Goal: Book appointment/travel/reservation

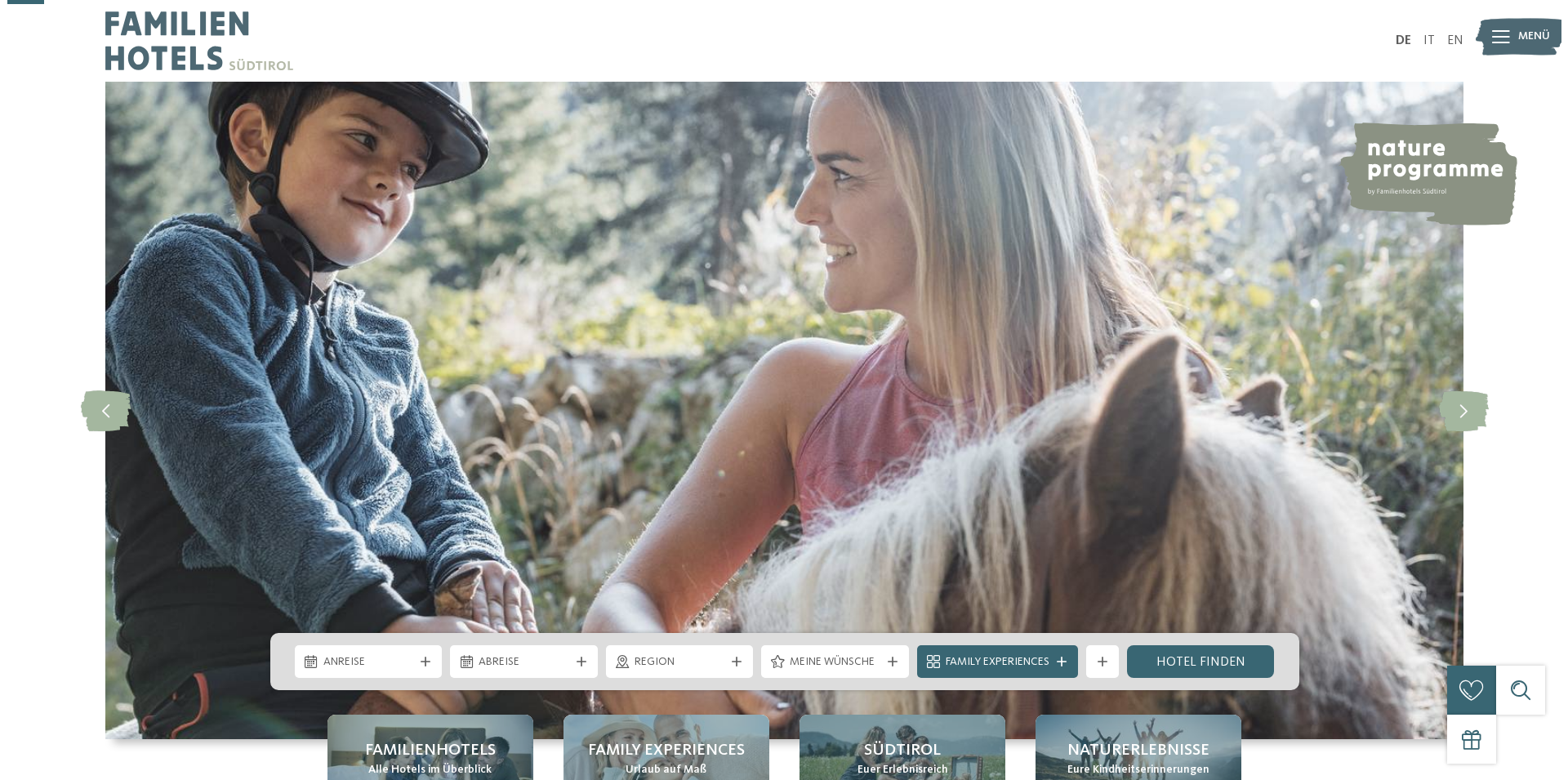
scroll to position [167, 0]
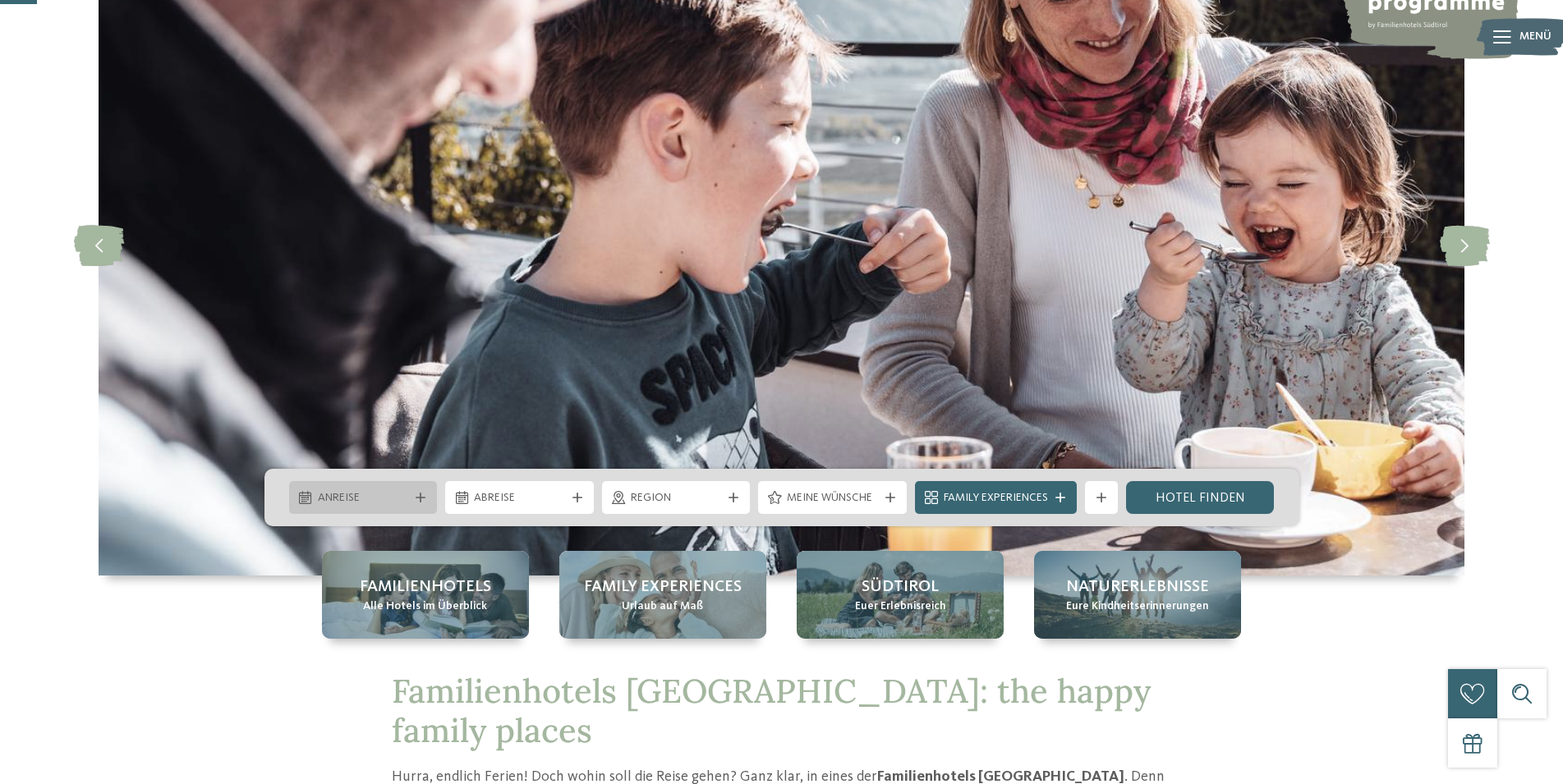
click at [423, 495] on icon at bounding box center [420, 498] width 9 height 9
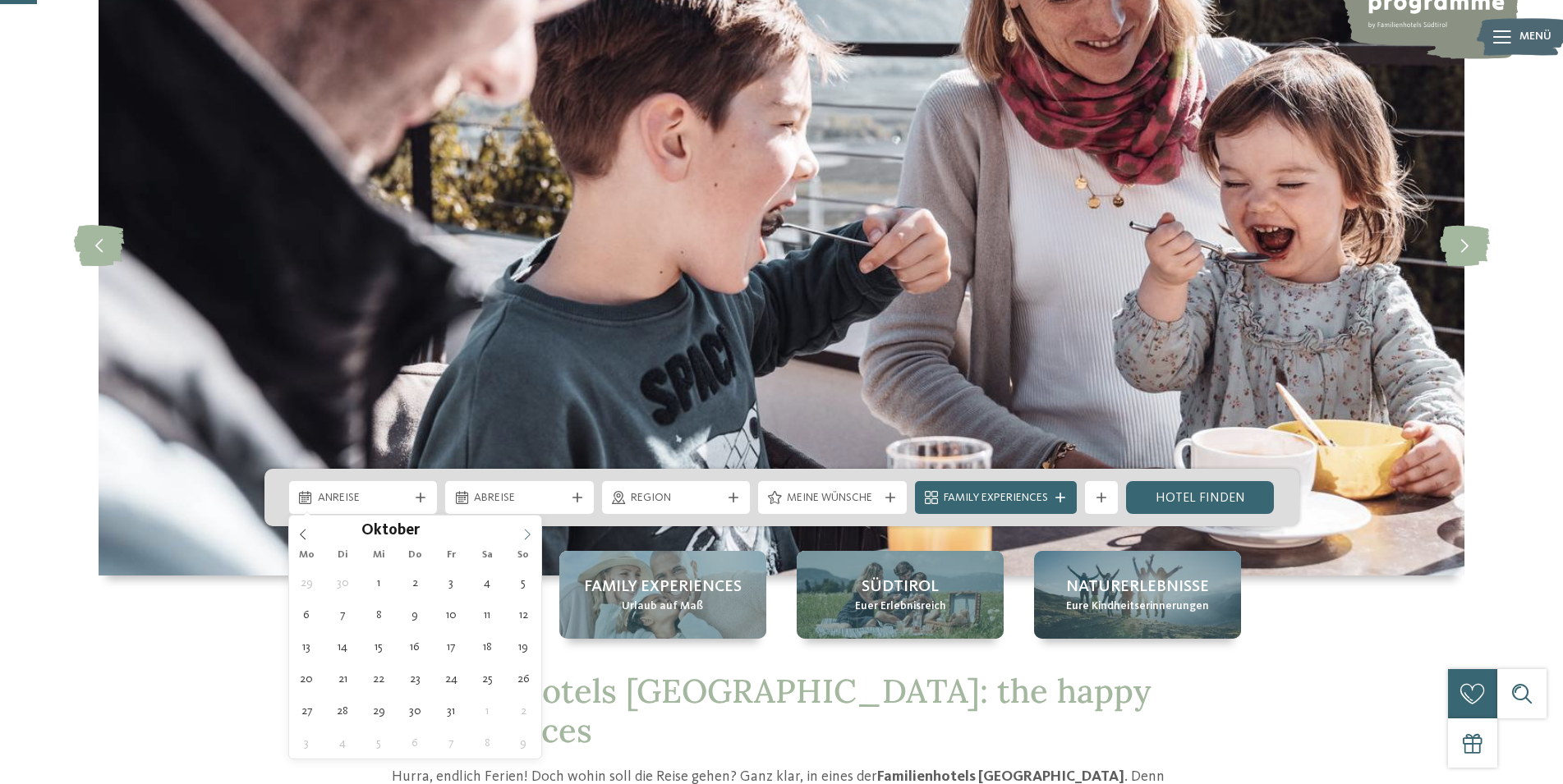
click at [529, 527] on span at bounding box center [528, 530] width 28 height 28
type input "****"
click at [529, 527] on span at bounding box center [528, 530] width 28 height 28
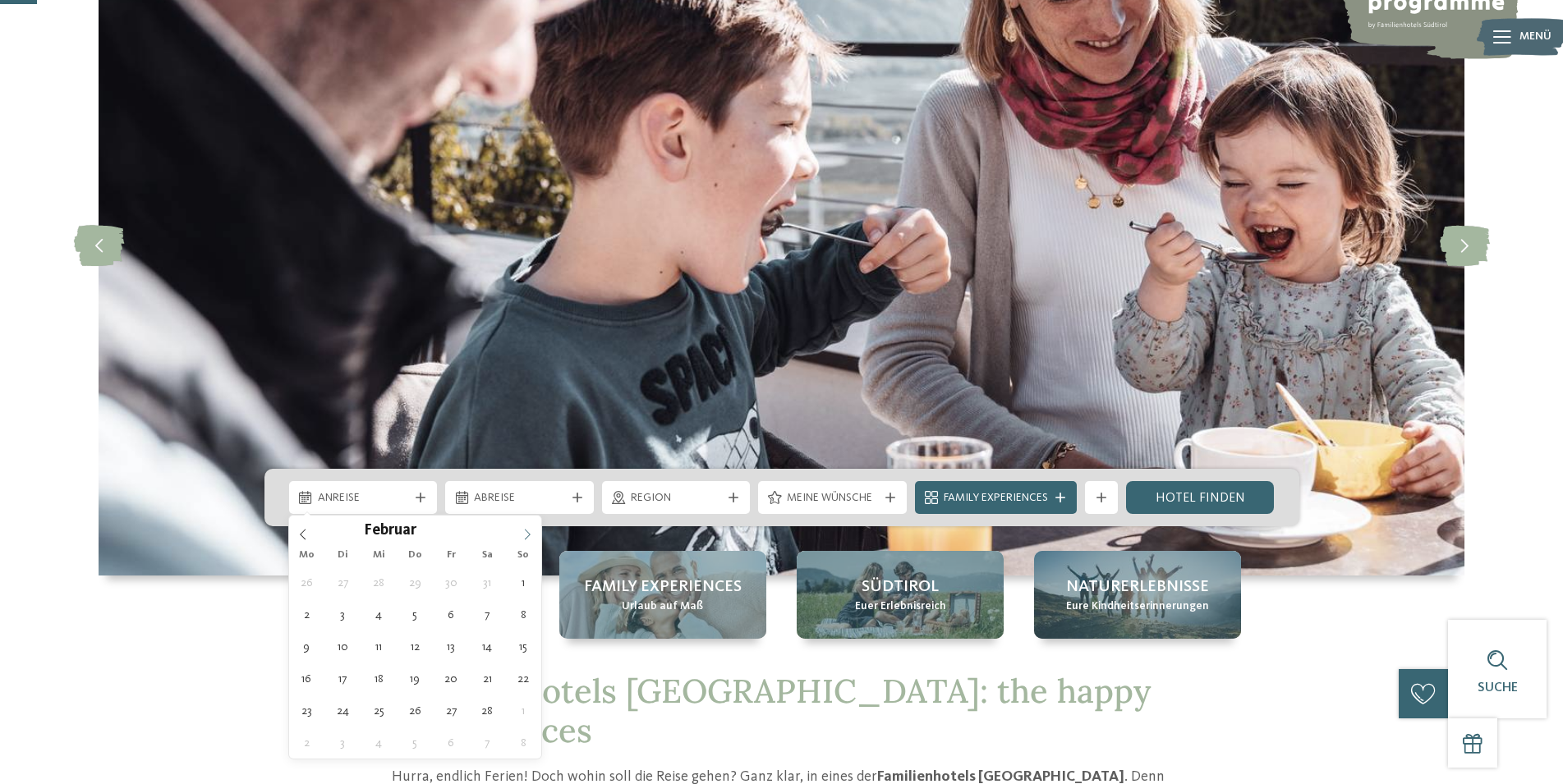
click at [529, 527] on span at bounding box center [528, 530] width 28 height 28
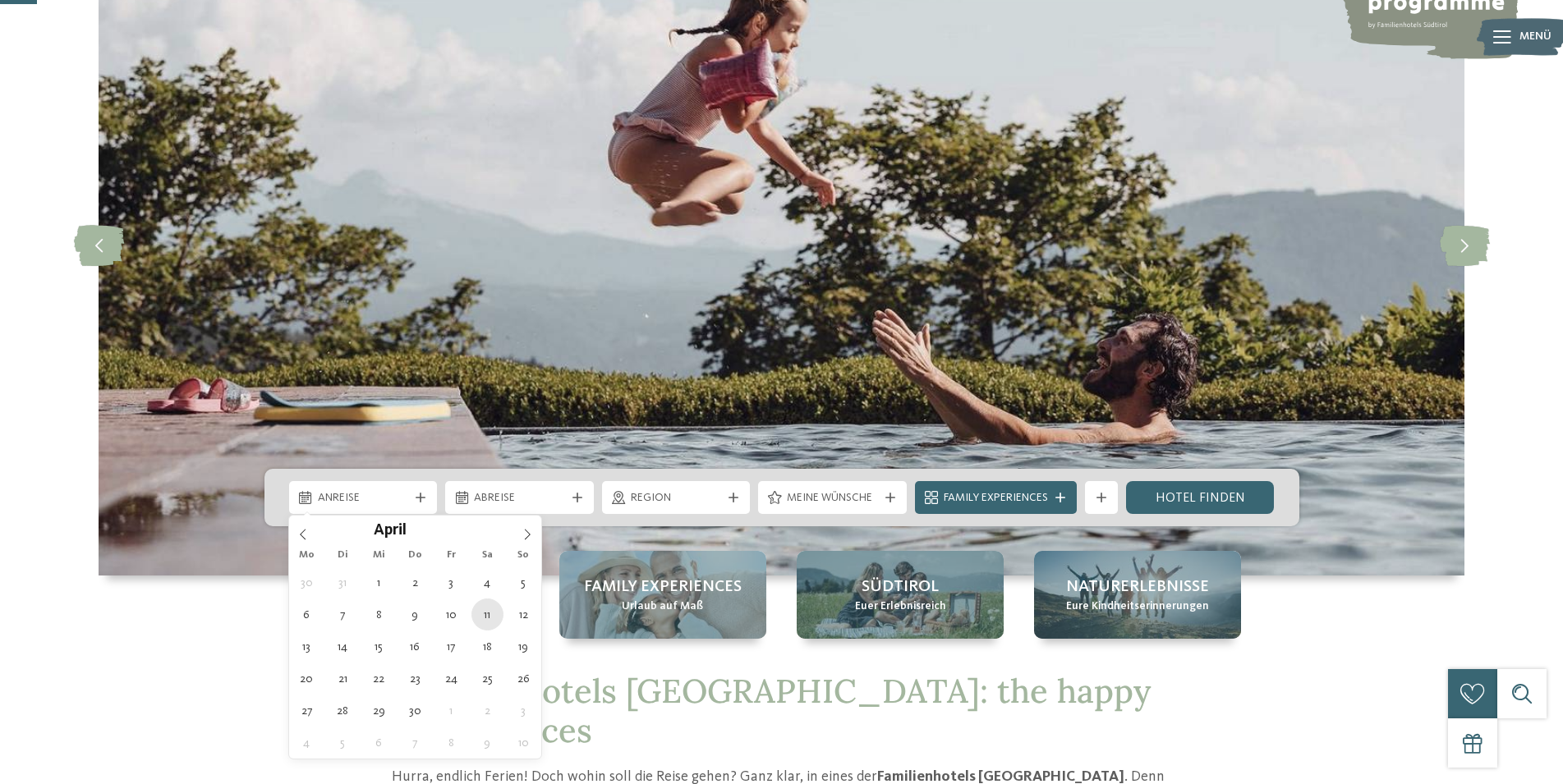
type div "11.04.2026"
type input "****"
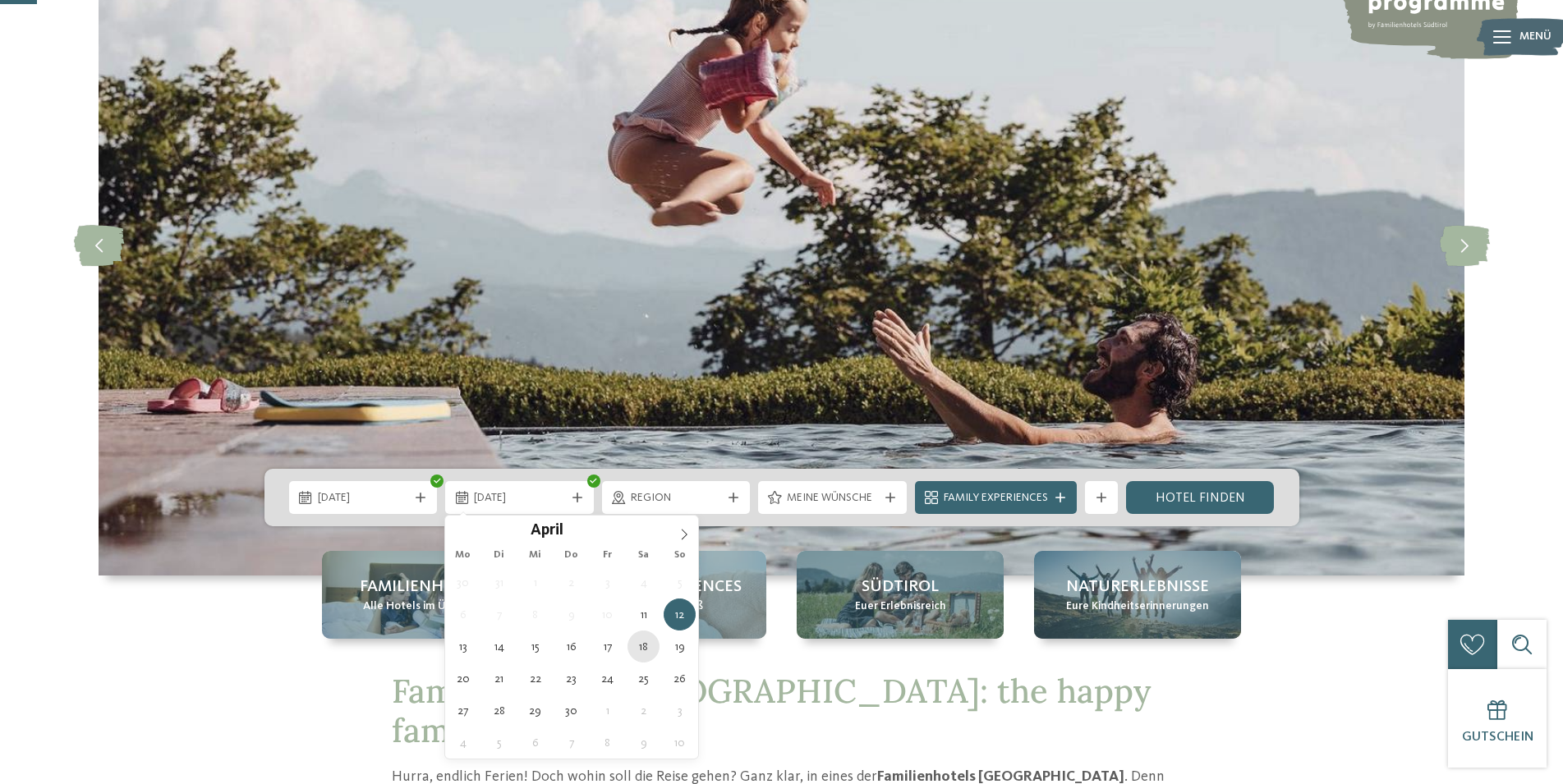
type div "18.04.2026"
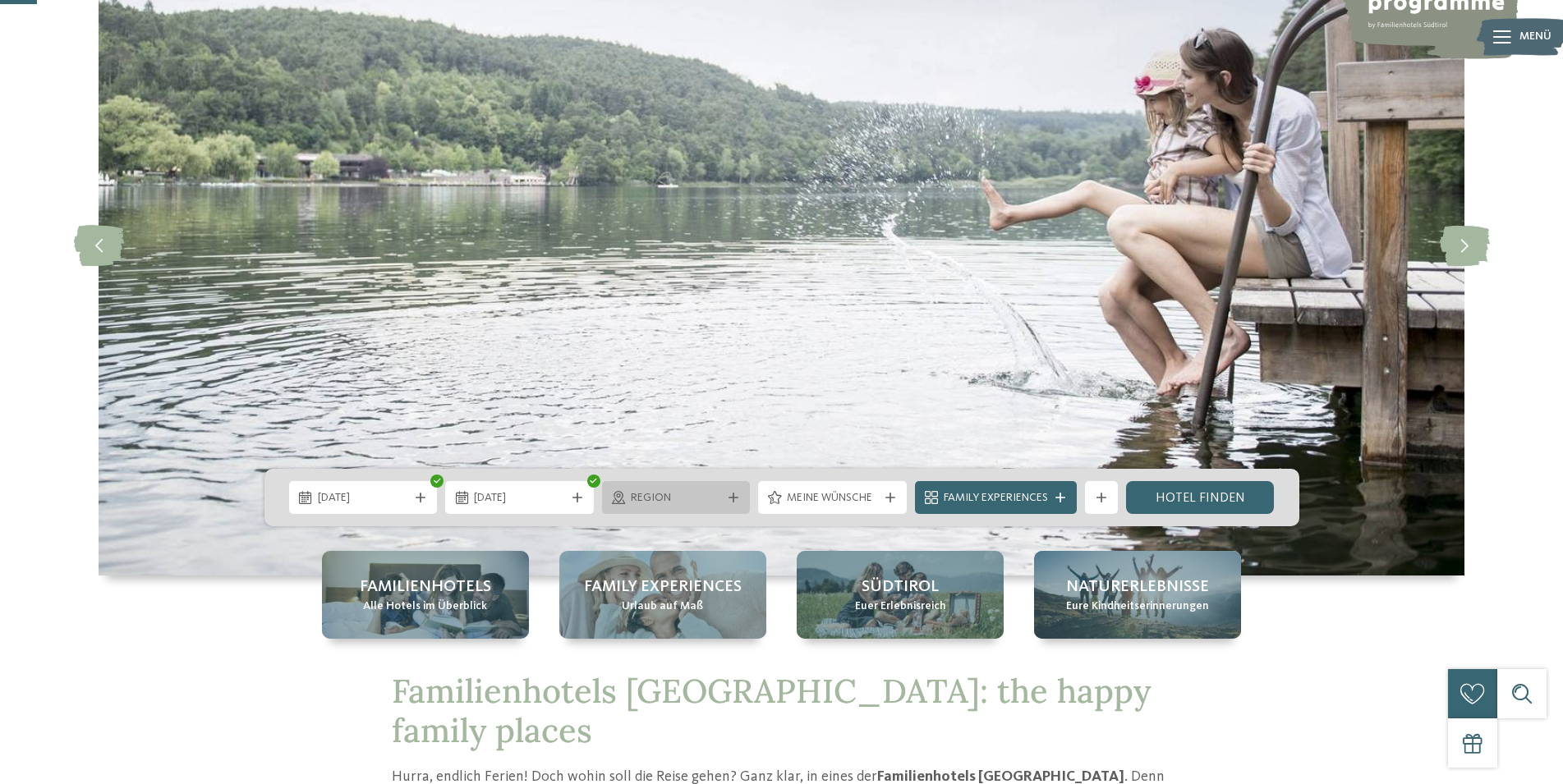
click at [729, 496] on icon at bounding box center [733, 498] width 9 height 9
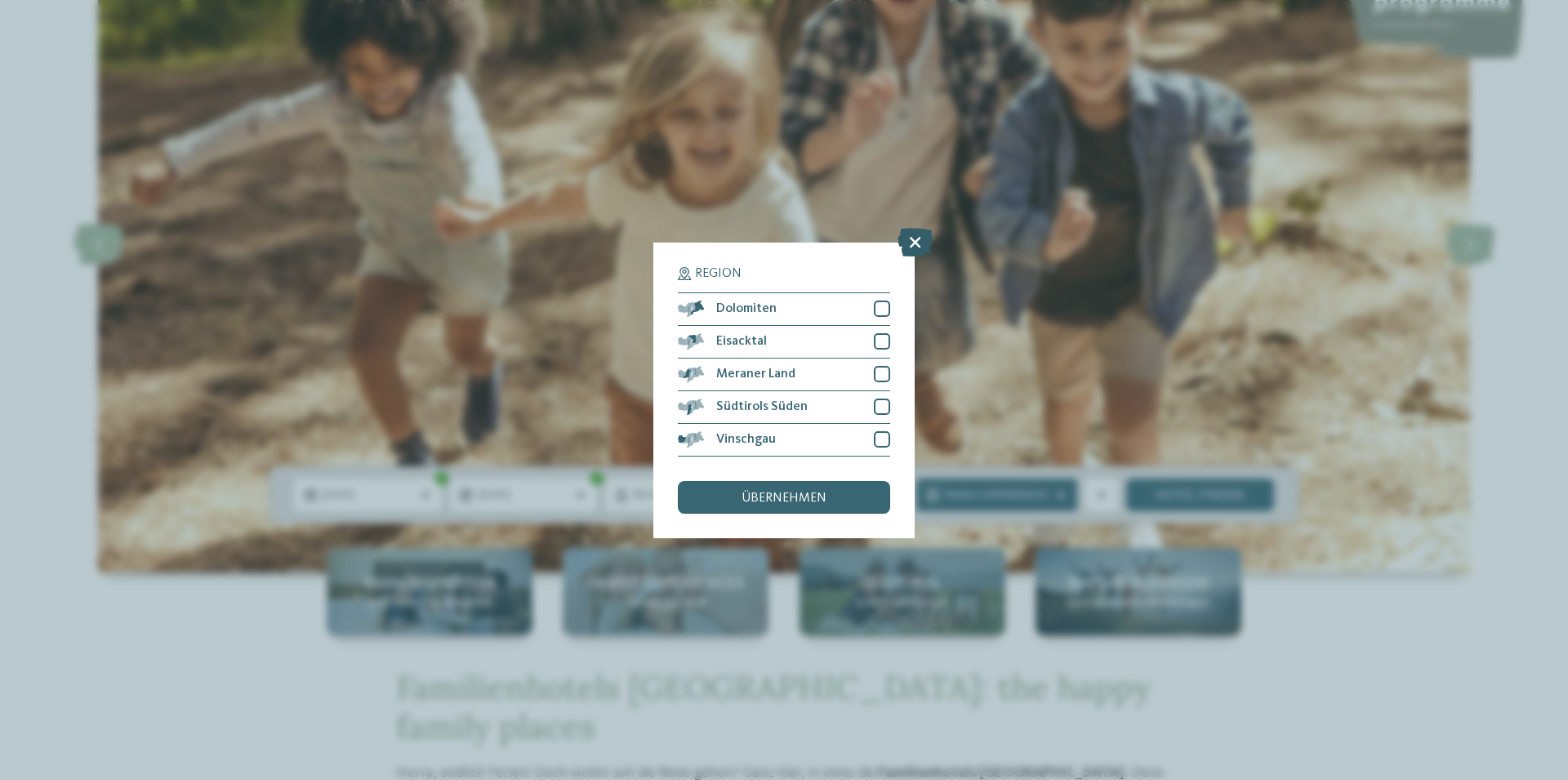
click at [914, 238] on icon at bounding box center [915, 241] width 35 height 28
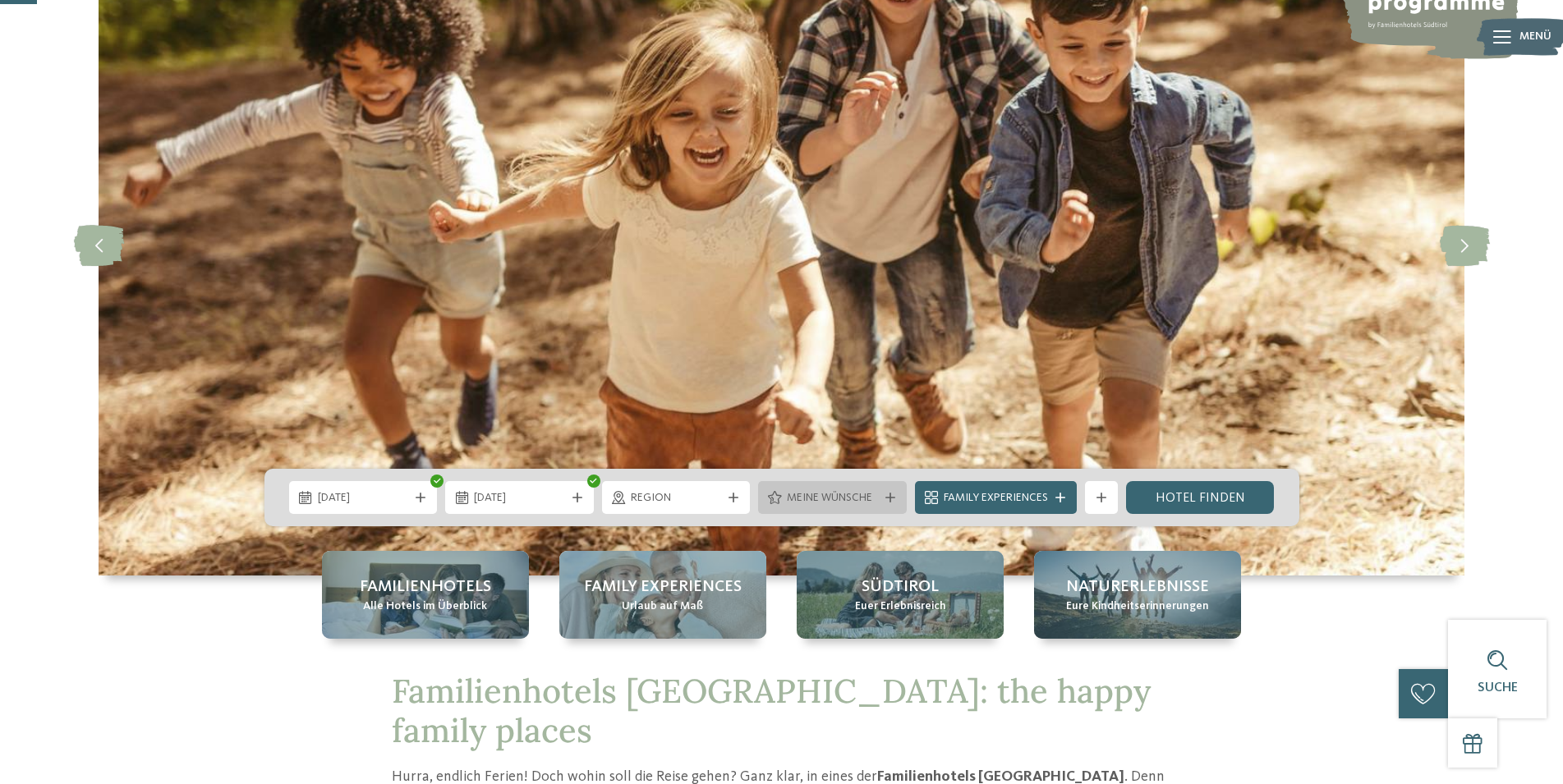
click at [852, 495] on span "Meine Wünsche" at bounding box center [832, 498] width 91 height 16
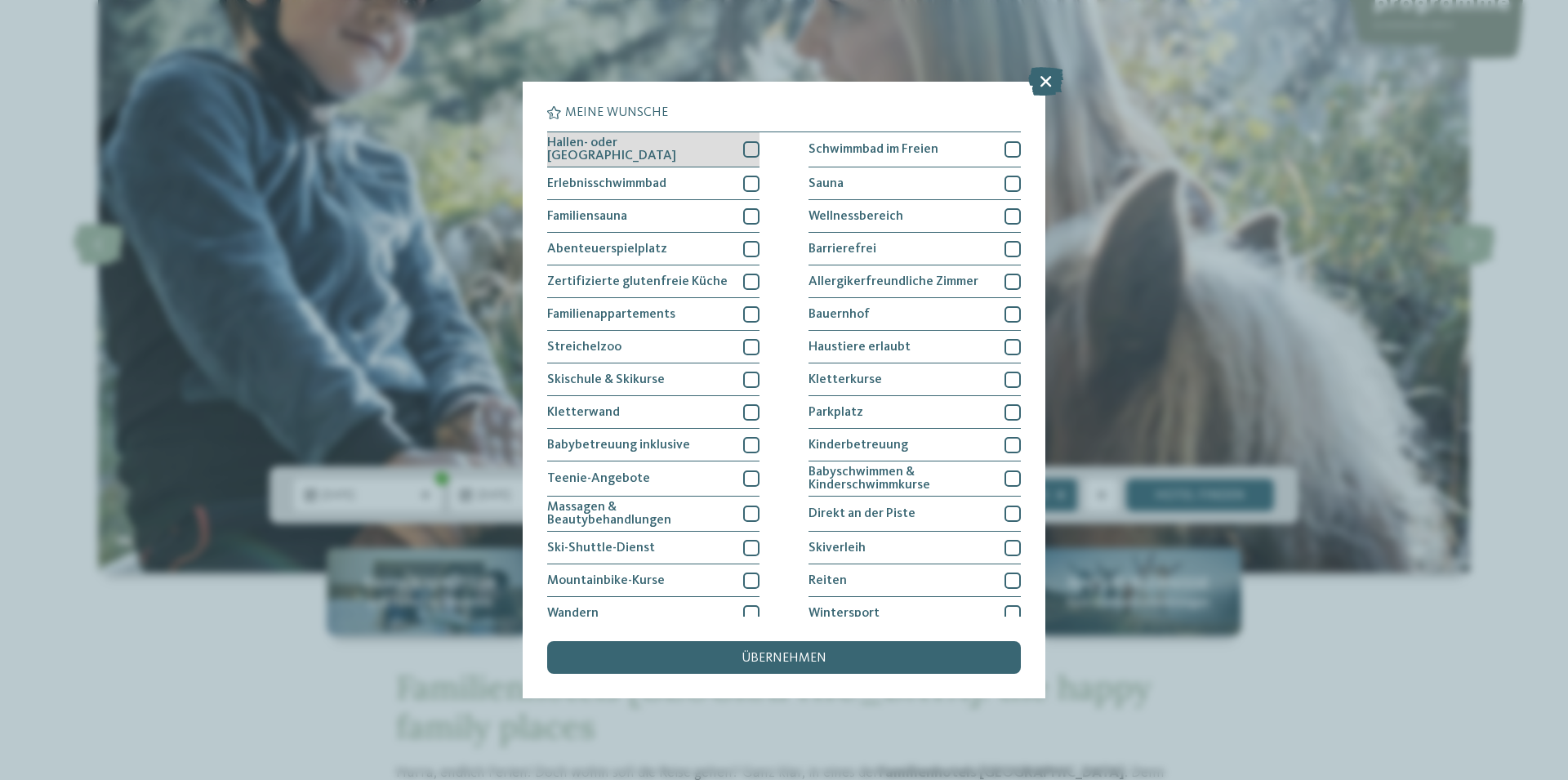
click at [676, 143] on span "Hallen- oder Schleusenbad" at bounding box center [639, 150] width 184 height 26
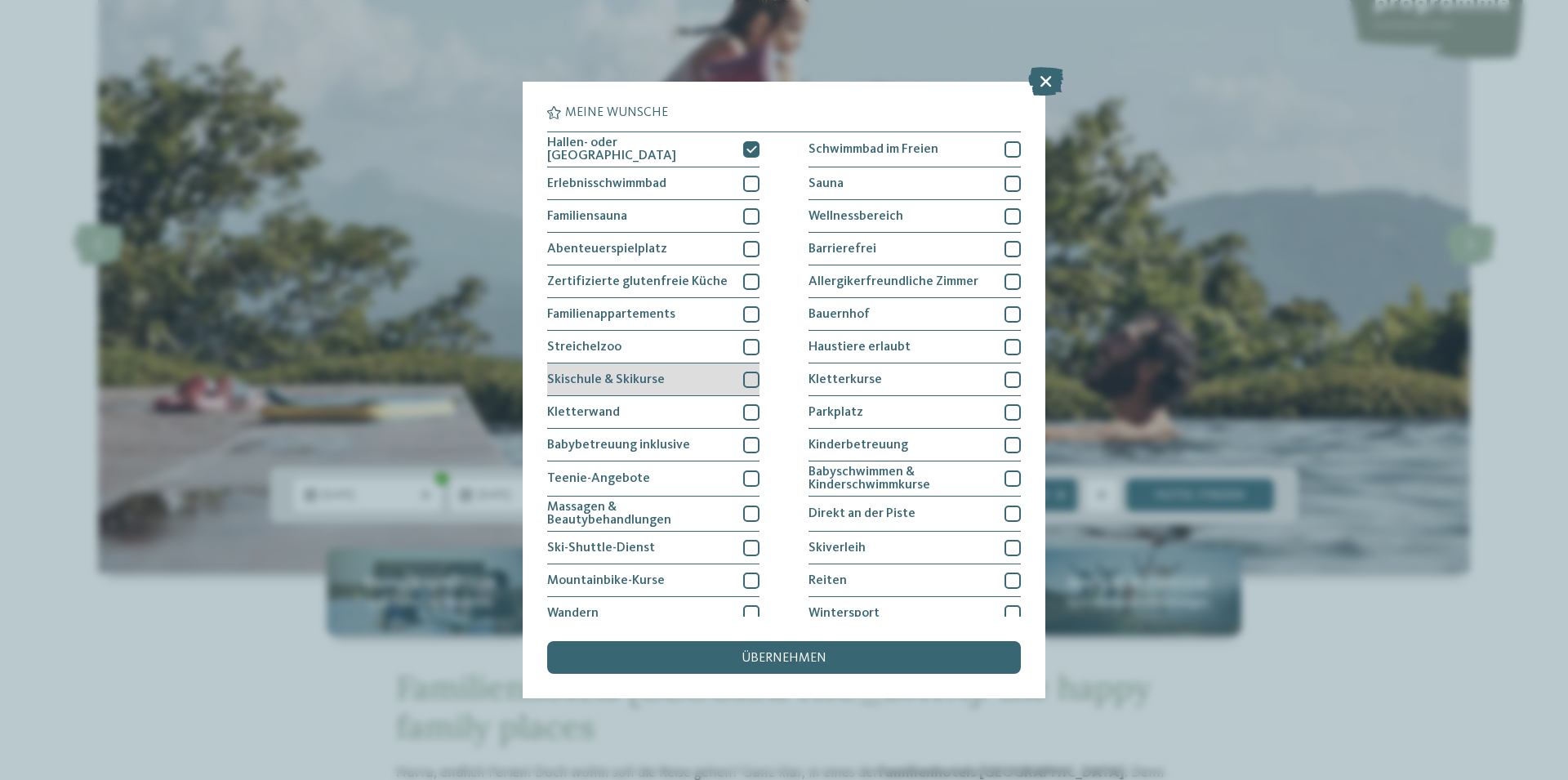
scroll to position [49, 0]
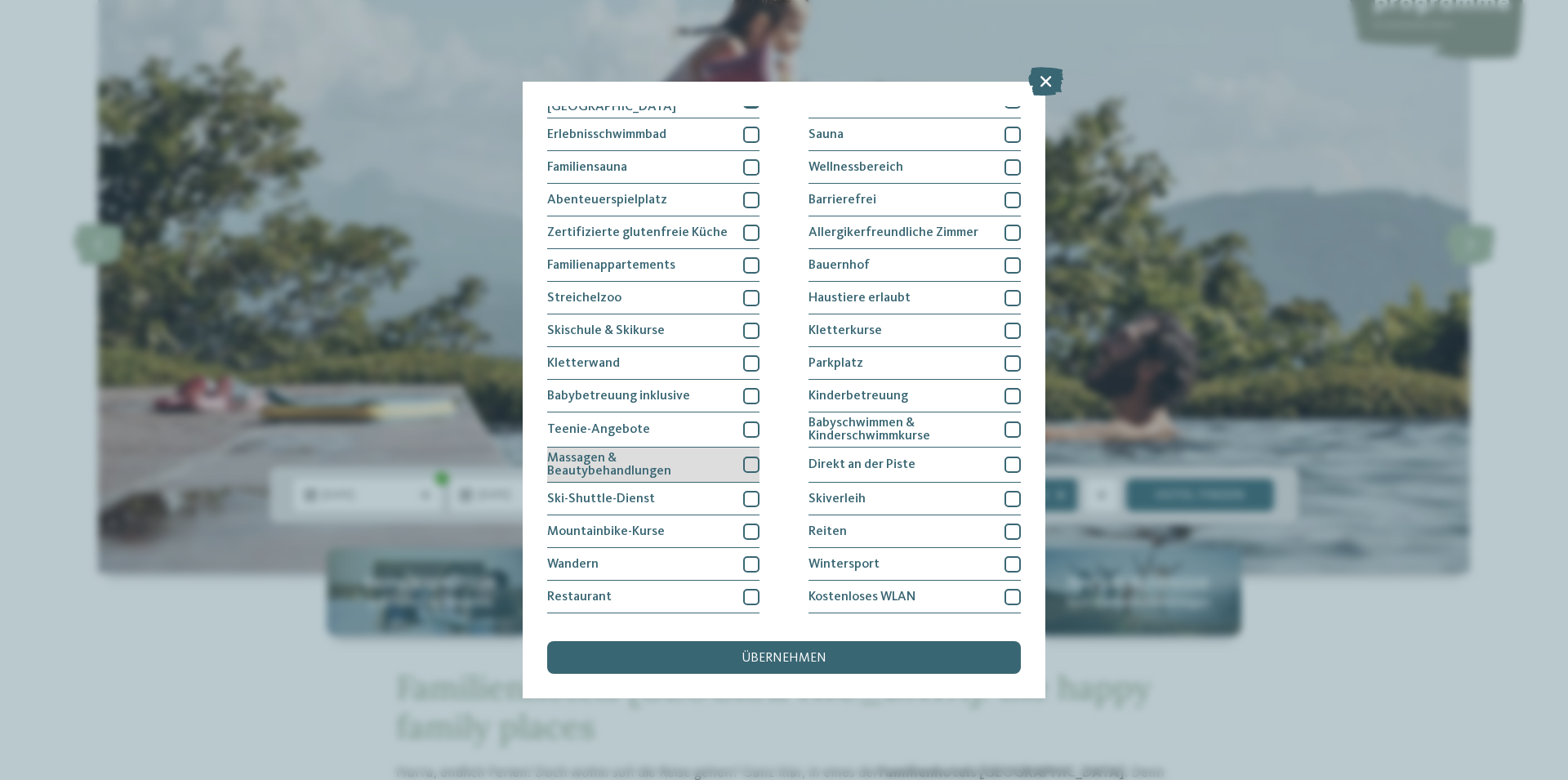
click at [689, 471] on span "Massagen & Beautybehandlungen" at bounding box center [639, 465] width 184 height 26
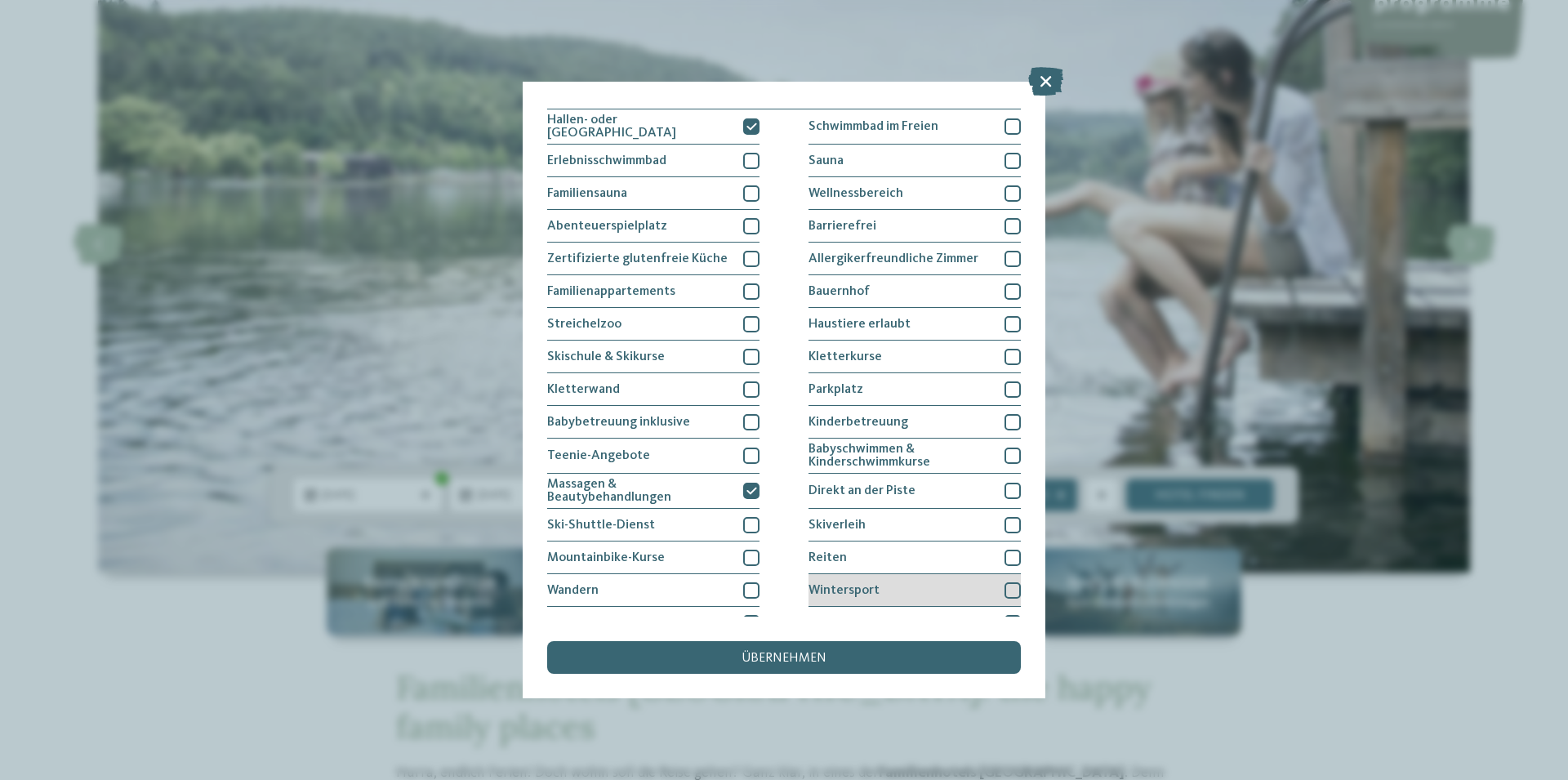
scroll to position [0, 0]
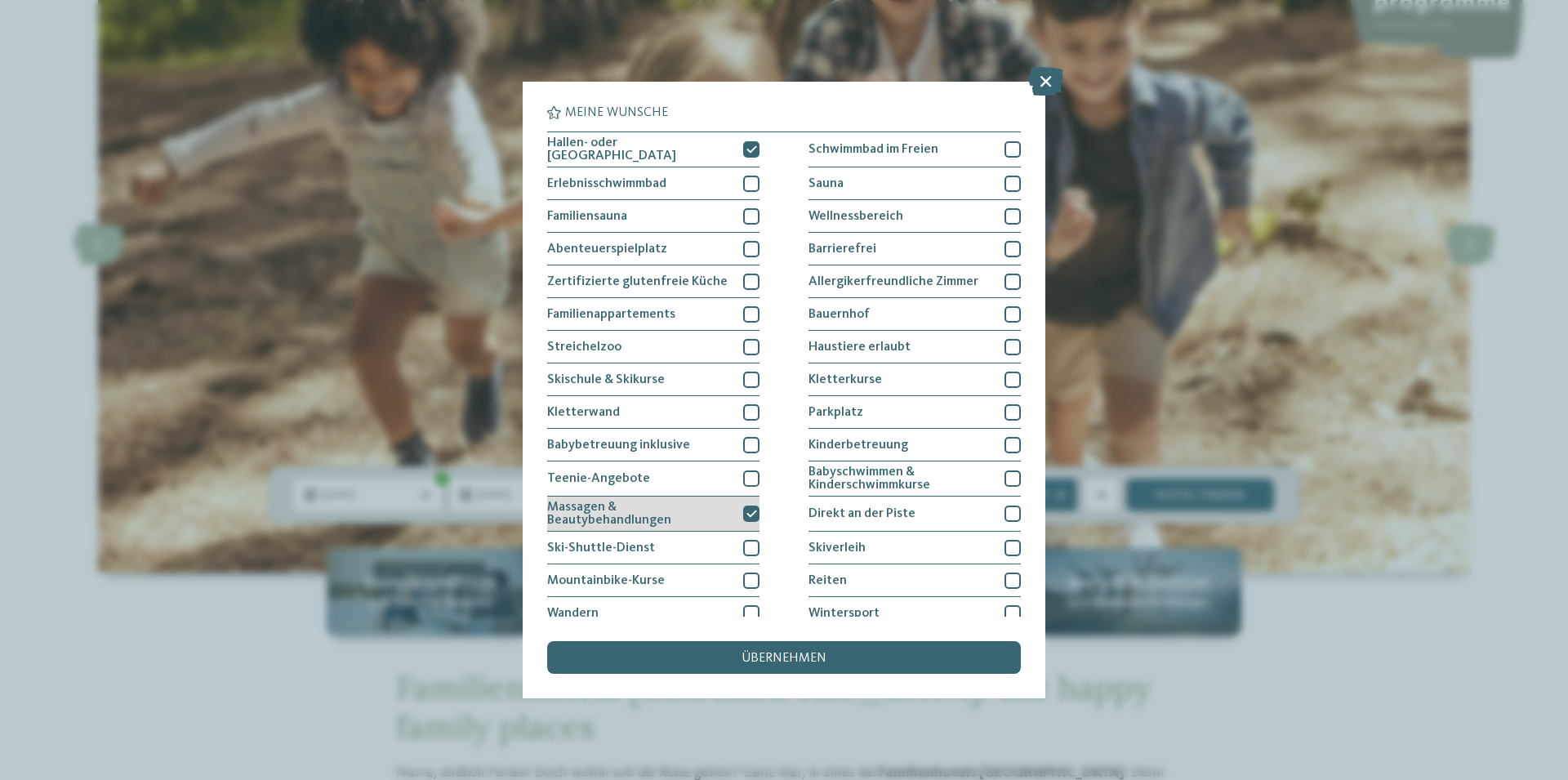
click at [743, 512] on div at bounding box center [751, 513] width 16 height 16
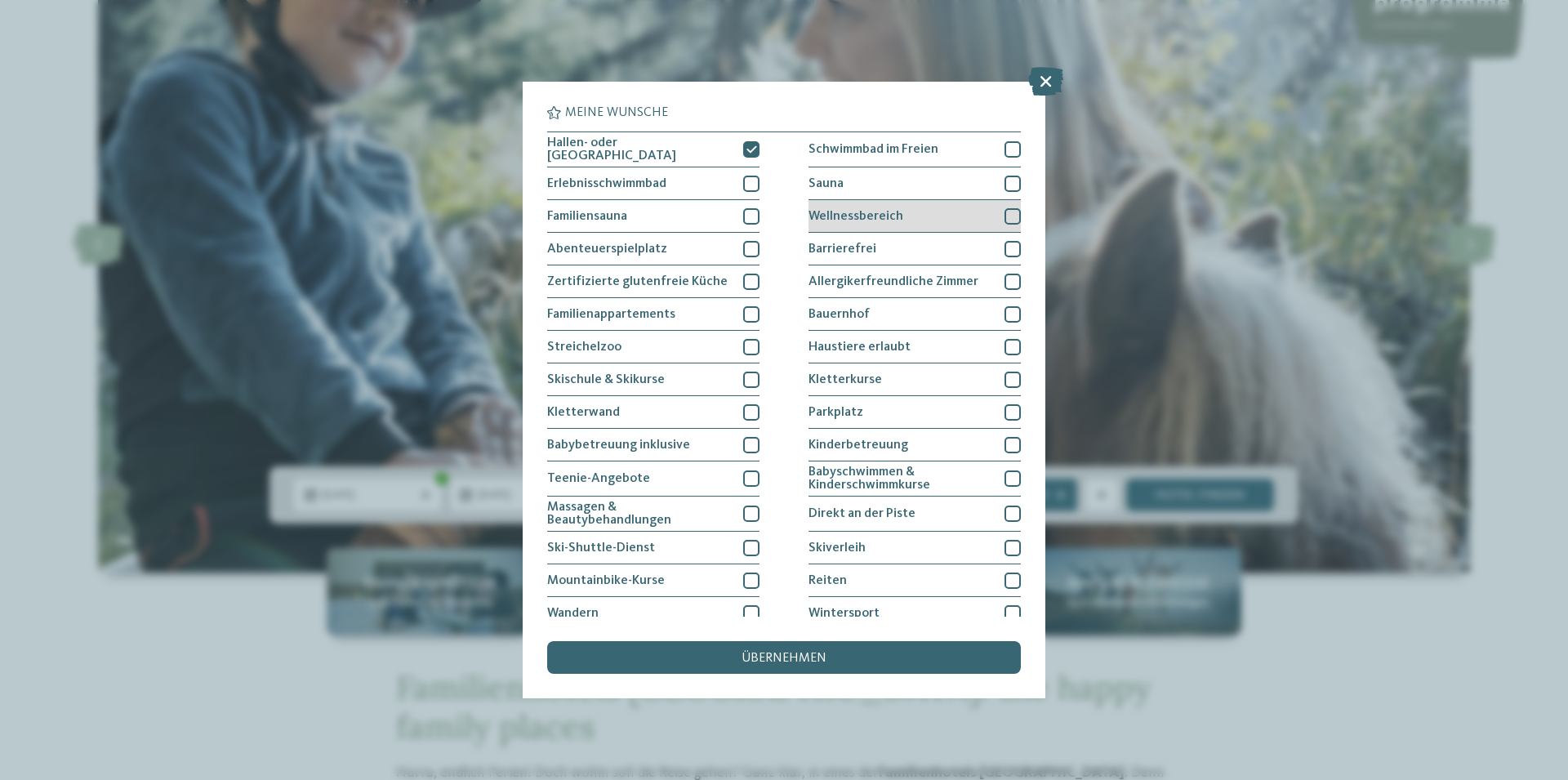
click at [964, 210] on div "Wellnessbereich" at bounding box center [915, 216] width 213 height 33
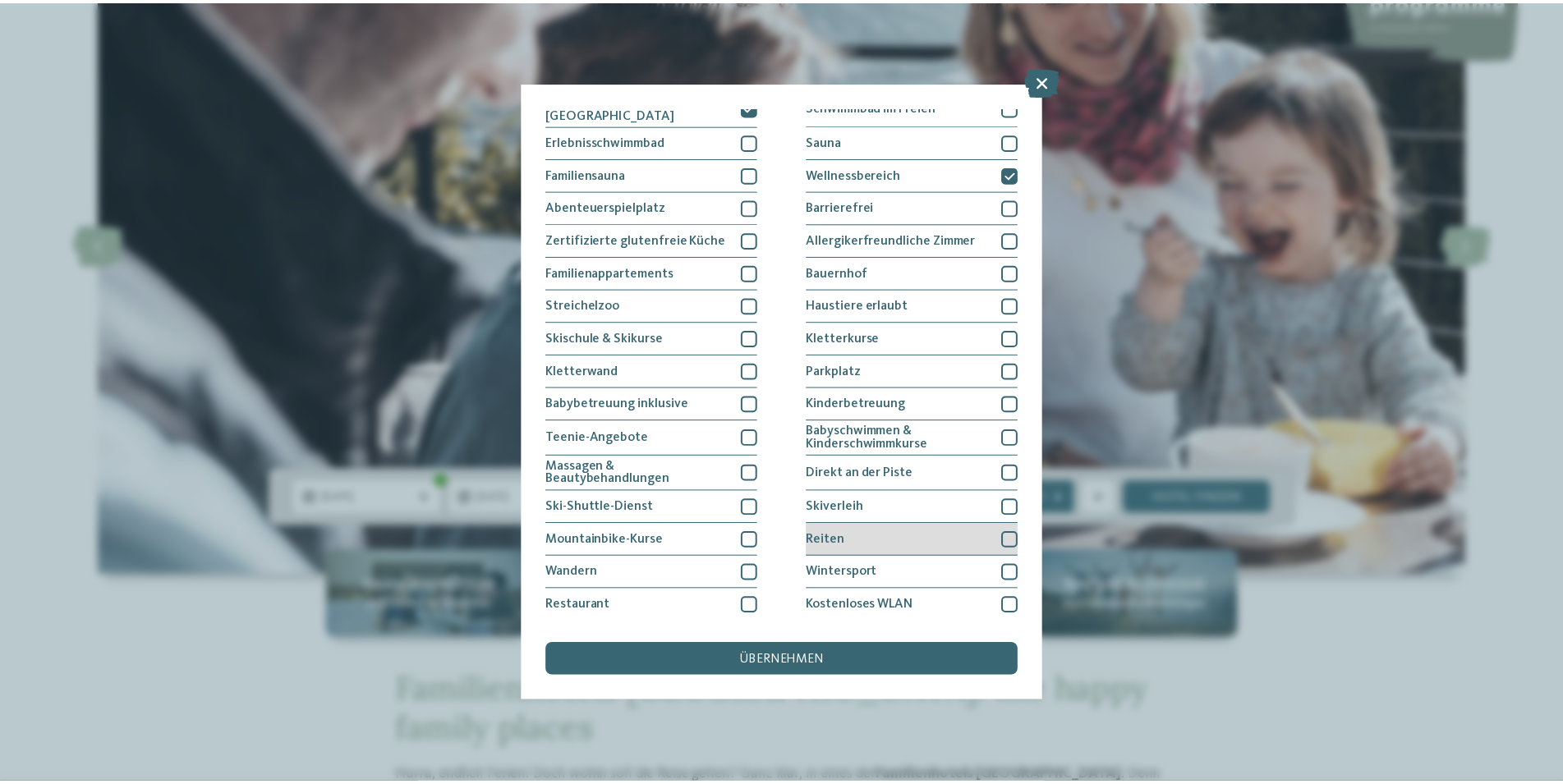
scroll to position [76, 0]
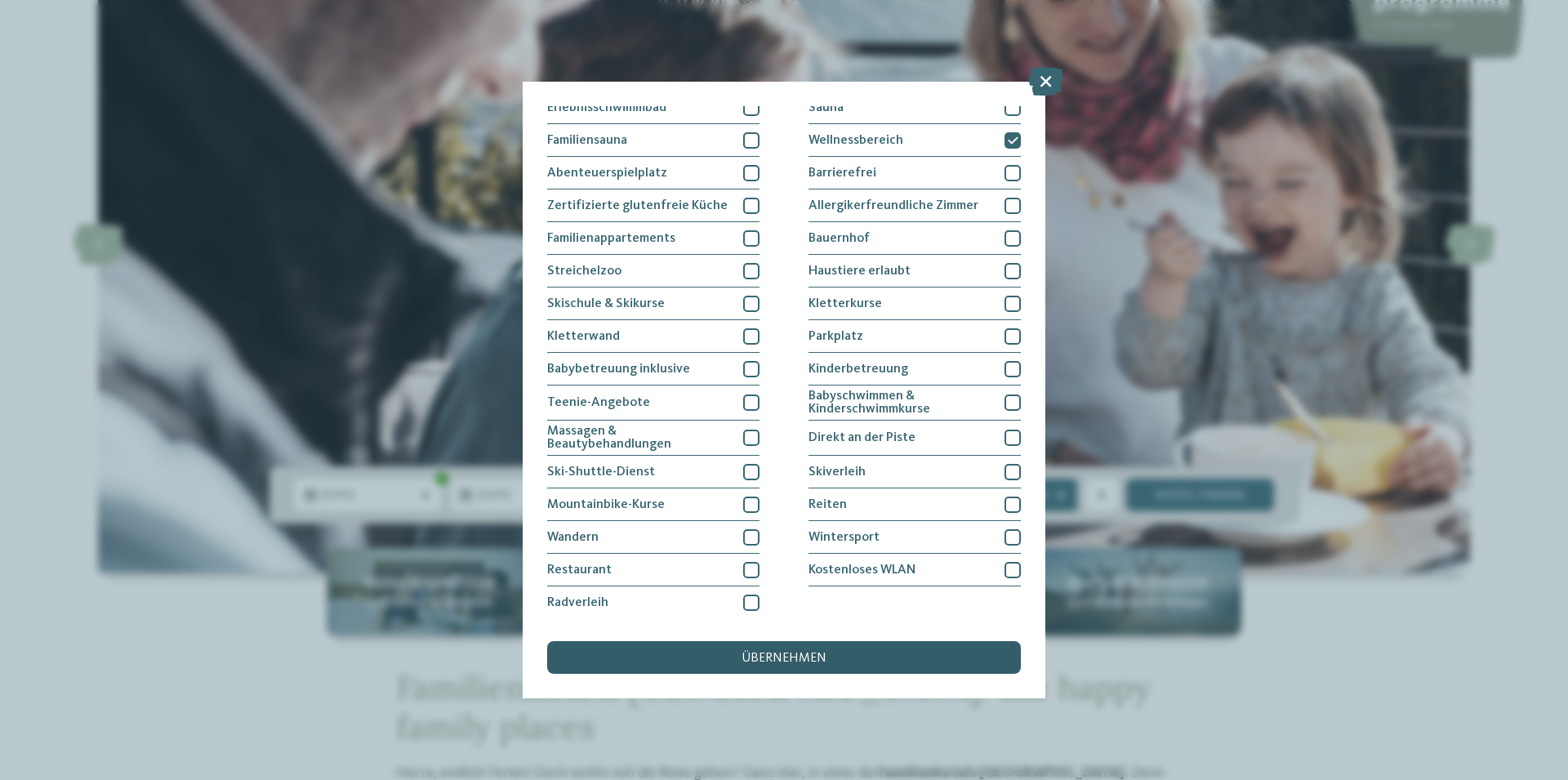
click at [801, 655] on span "übernehmen" at bounding box center [784, 658] width 85 height 13
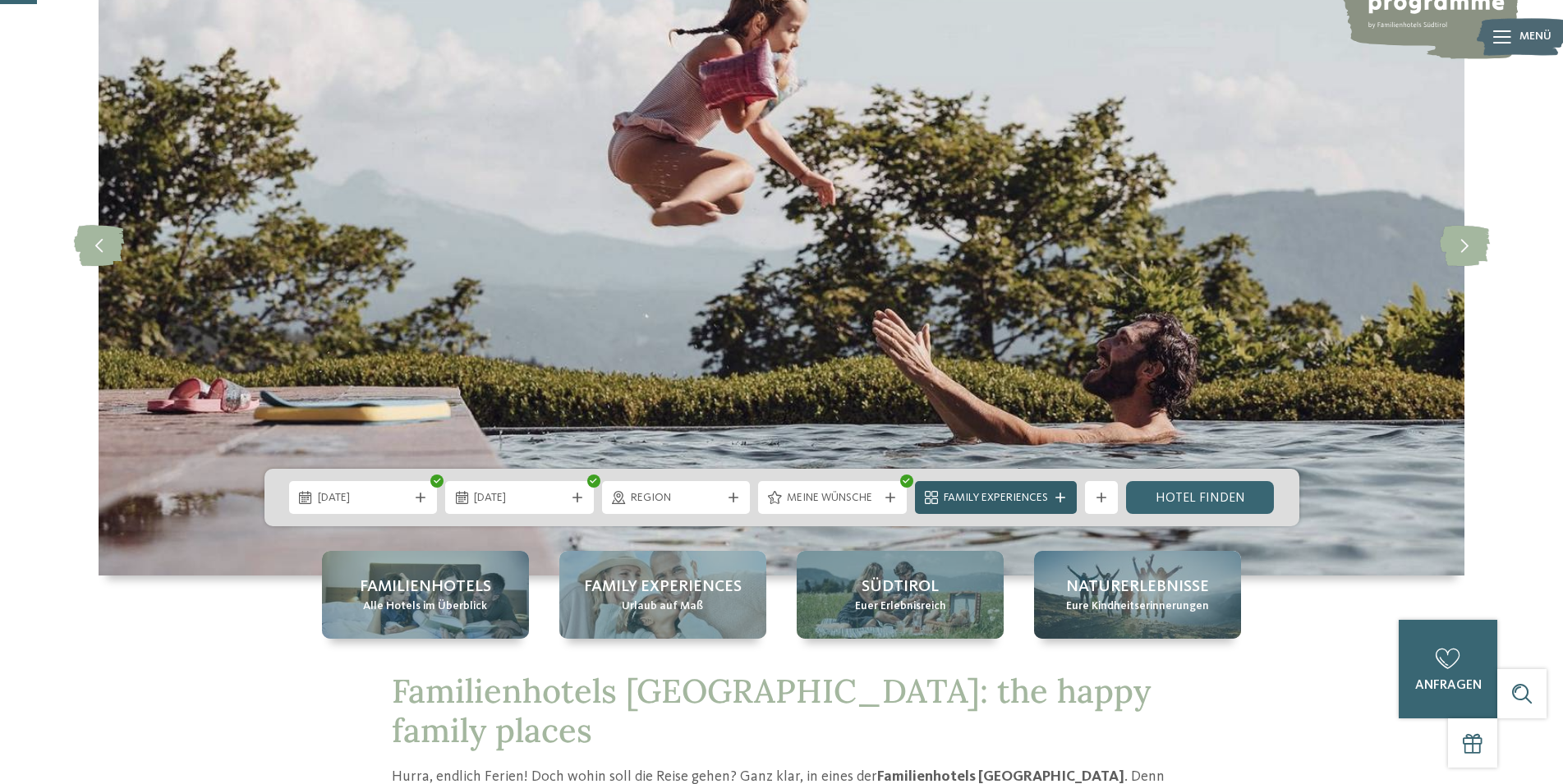
click at [969, 495] on span "Family Experiences" at bounding box center [995, 498] width 105 height 16
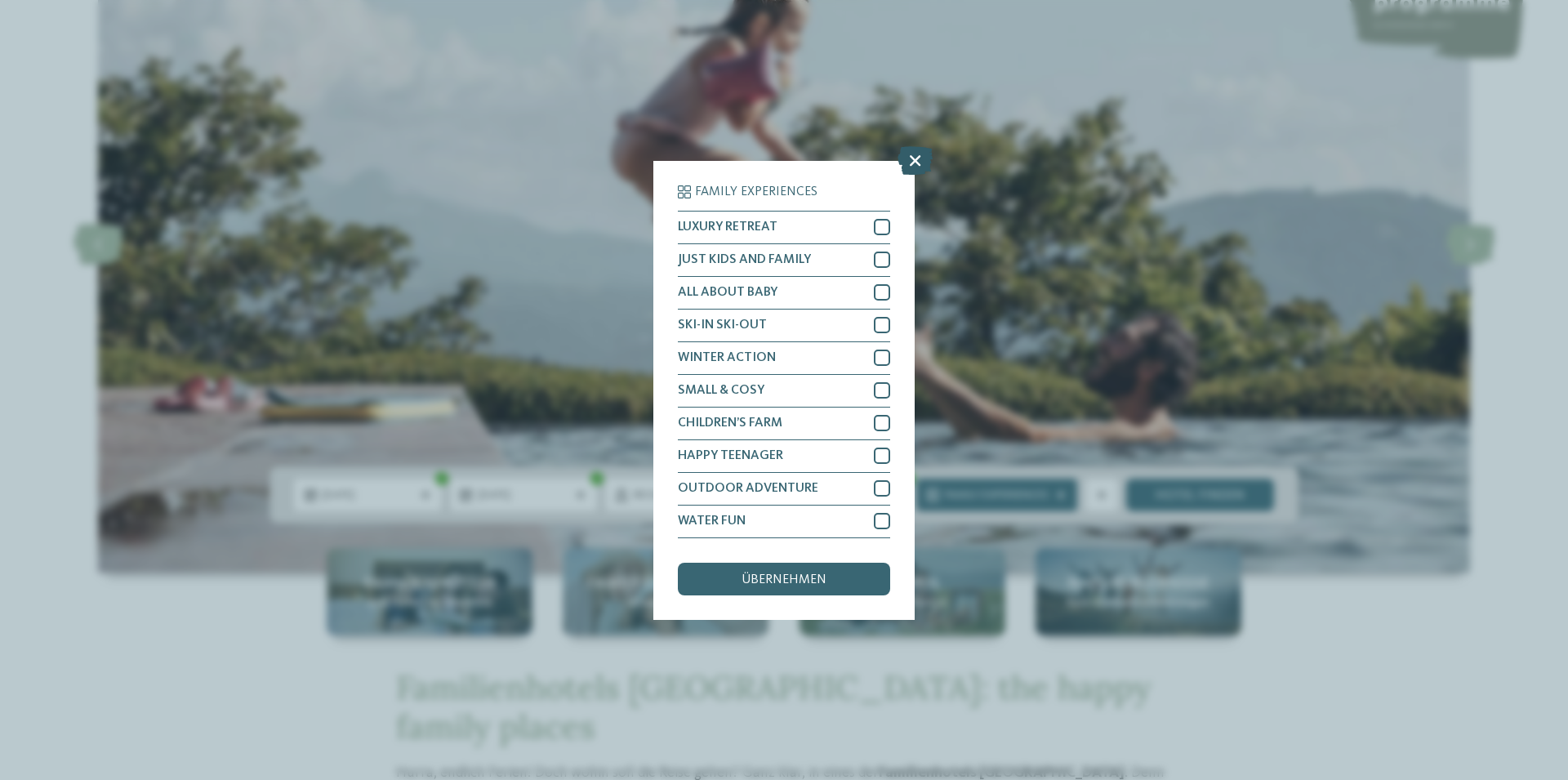
click at [903, 154] on icon at bounding box center [915, 159] width 35 height 28
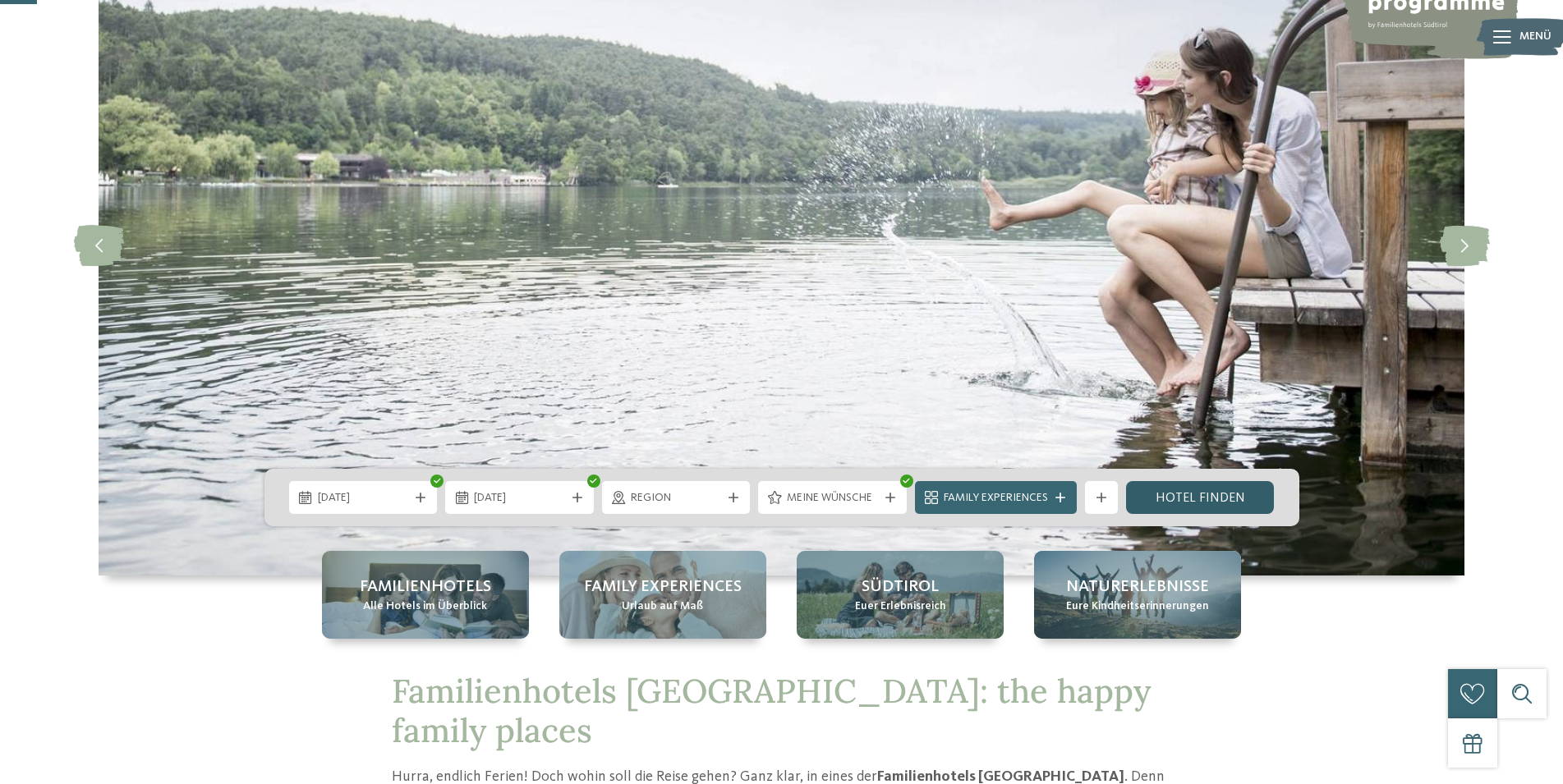
click at [1204, 495] on link "Hotel finden" at bounding box center [1201, 498] width 149 height 33
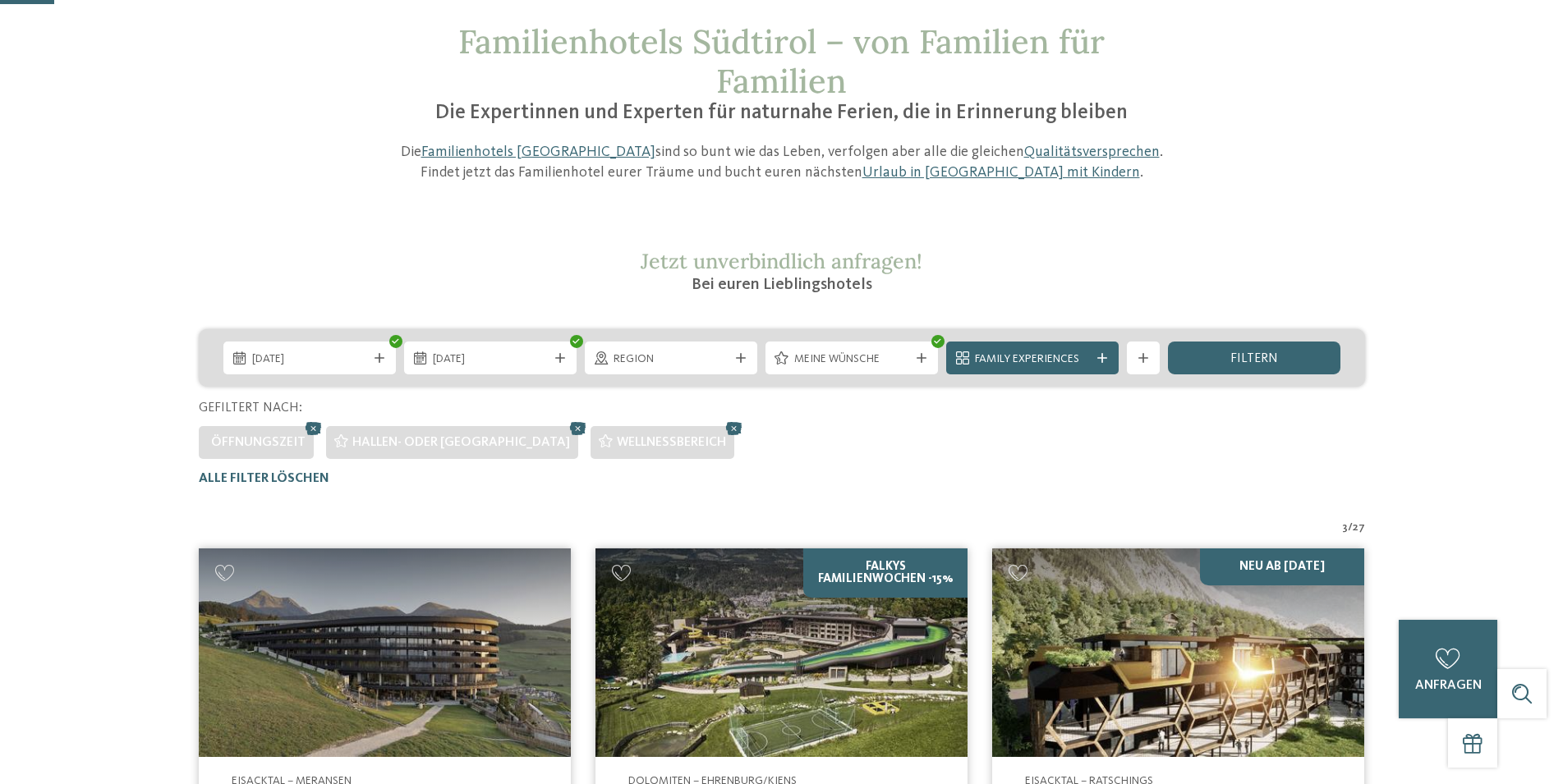
scroll to position [39, 0]
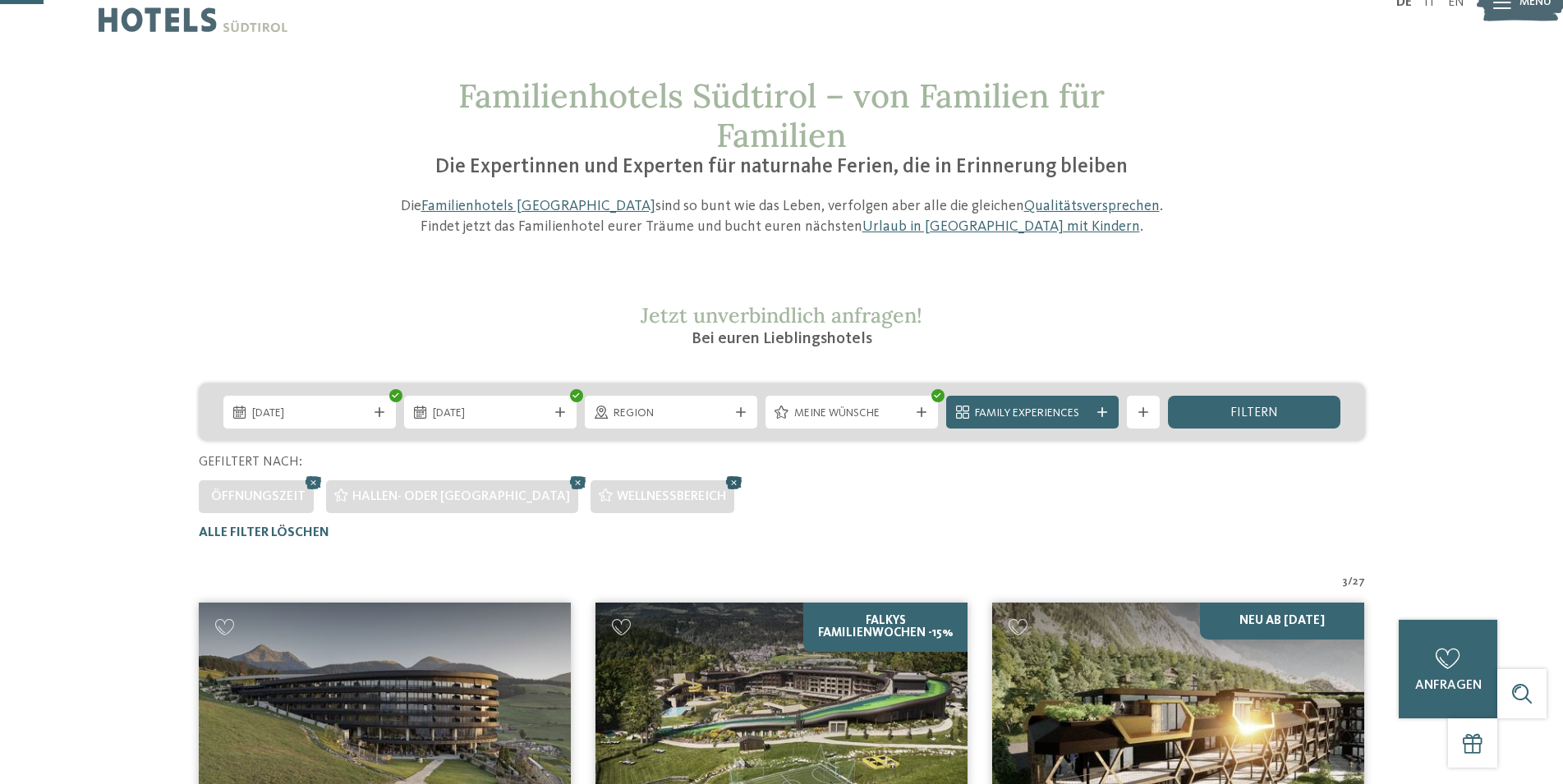
click at [722, 482] on icon at bounding box center [734, 482] width 25 height 22
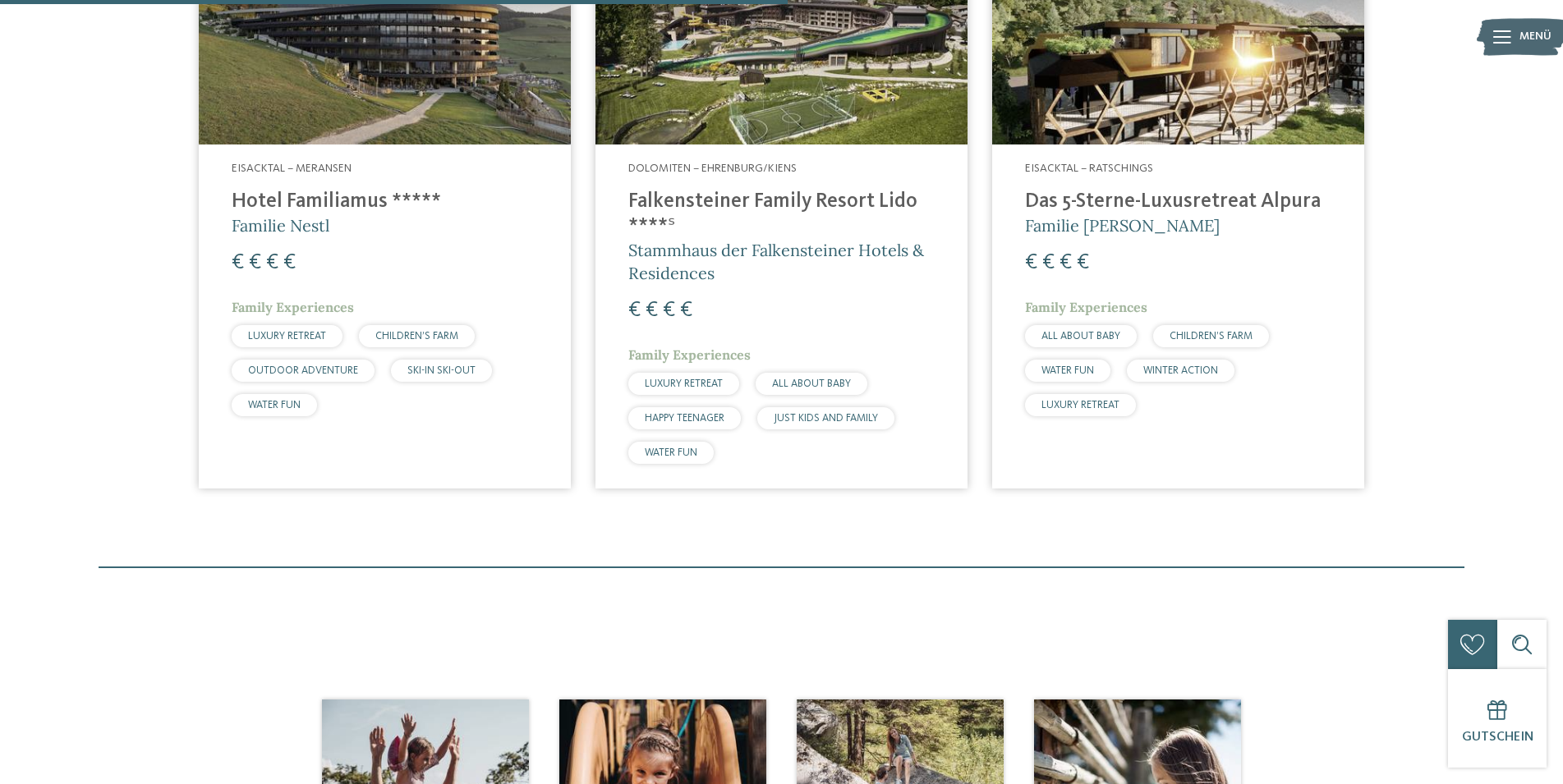
scroll to position [538, 0]
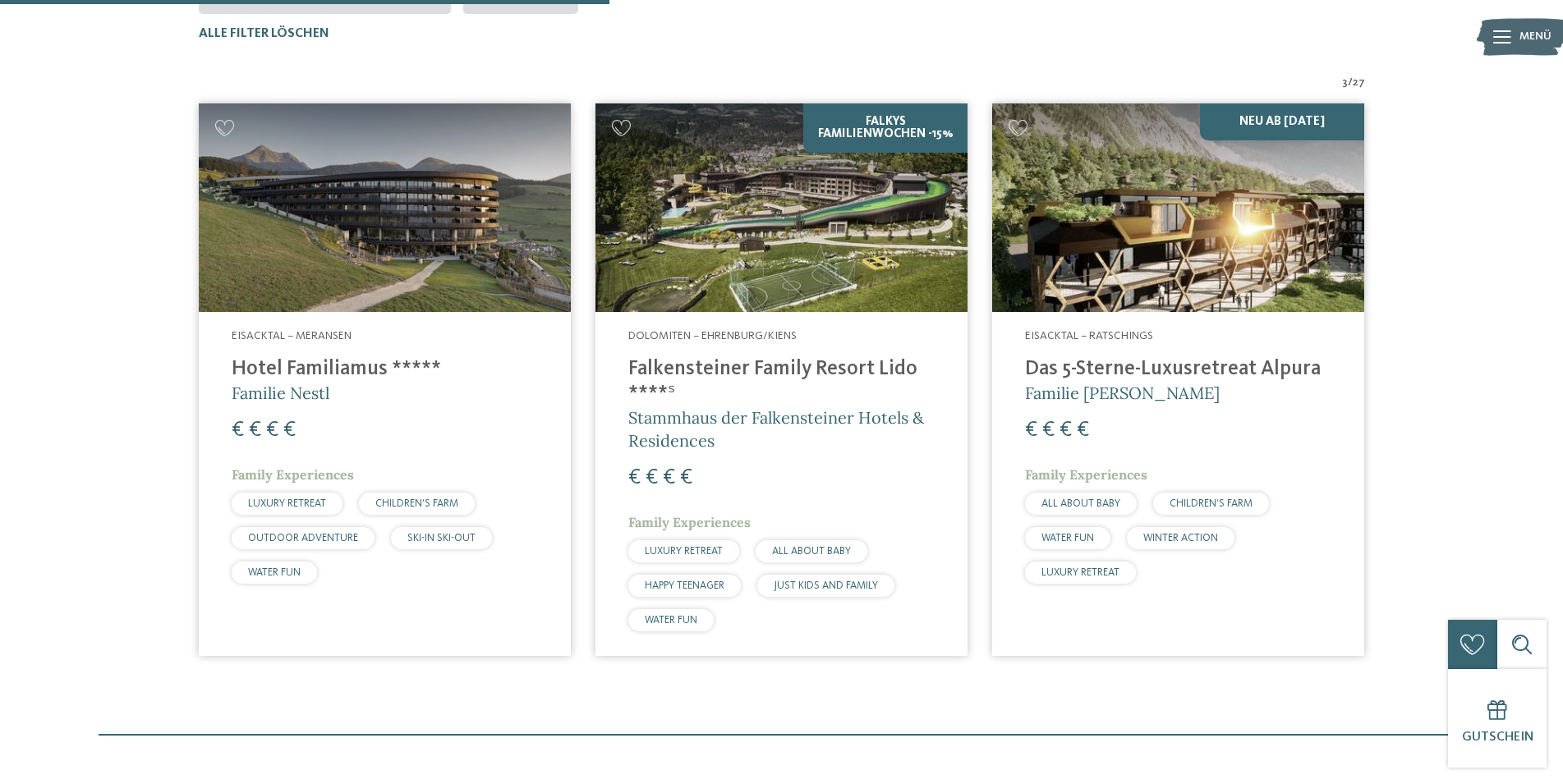
click at [827, 287] on img at bounding box center [782, 208] width 372 height 209
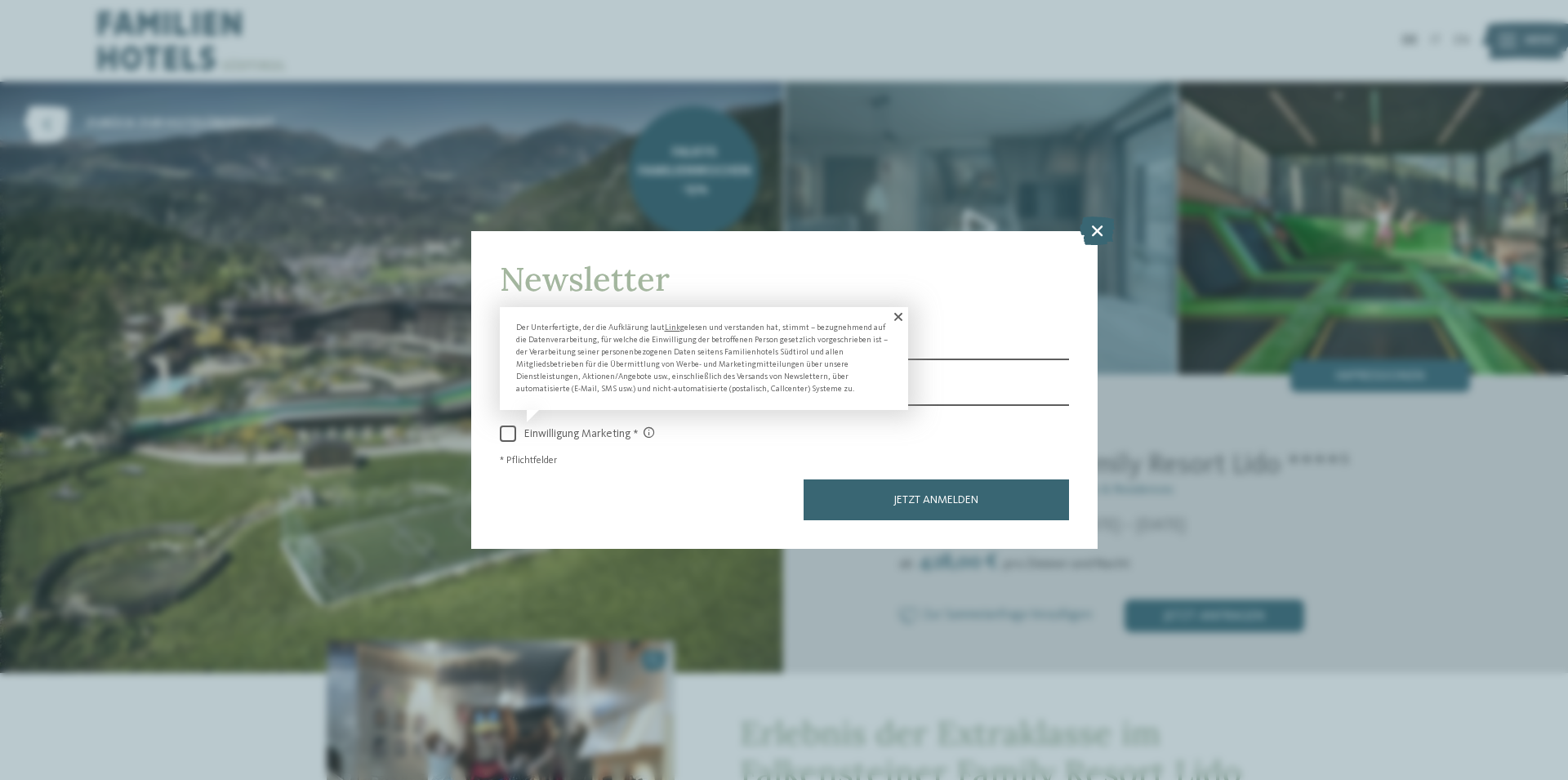
click at [897, 314] on span at bounding box center [897, 317] width 22 height 20
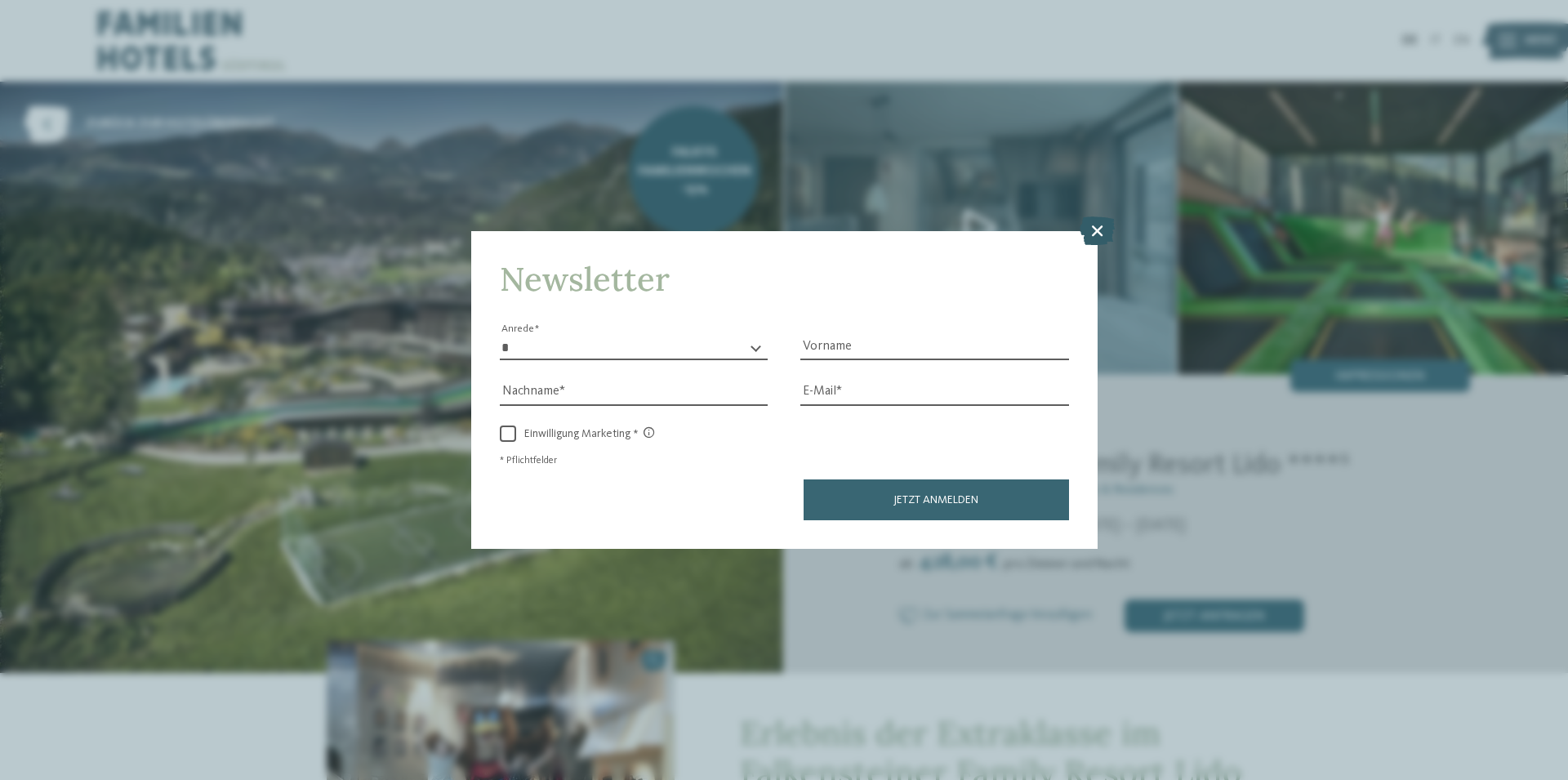
click at [1095, 226] on icon at bounding box center [1097, 231] width 35 height 28
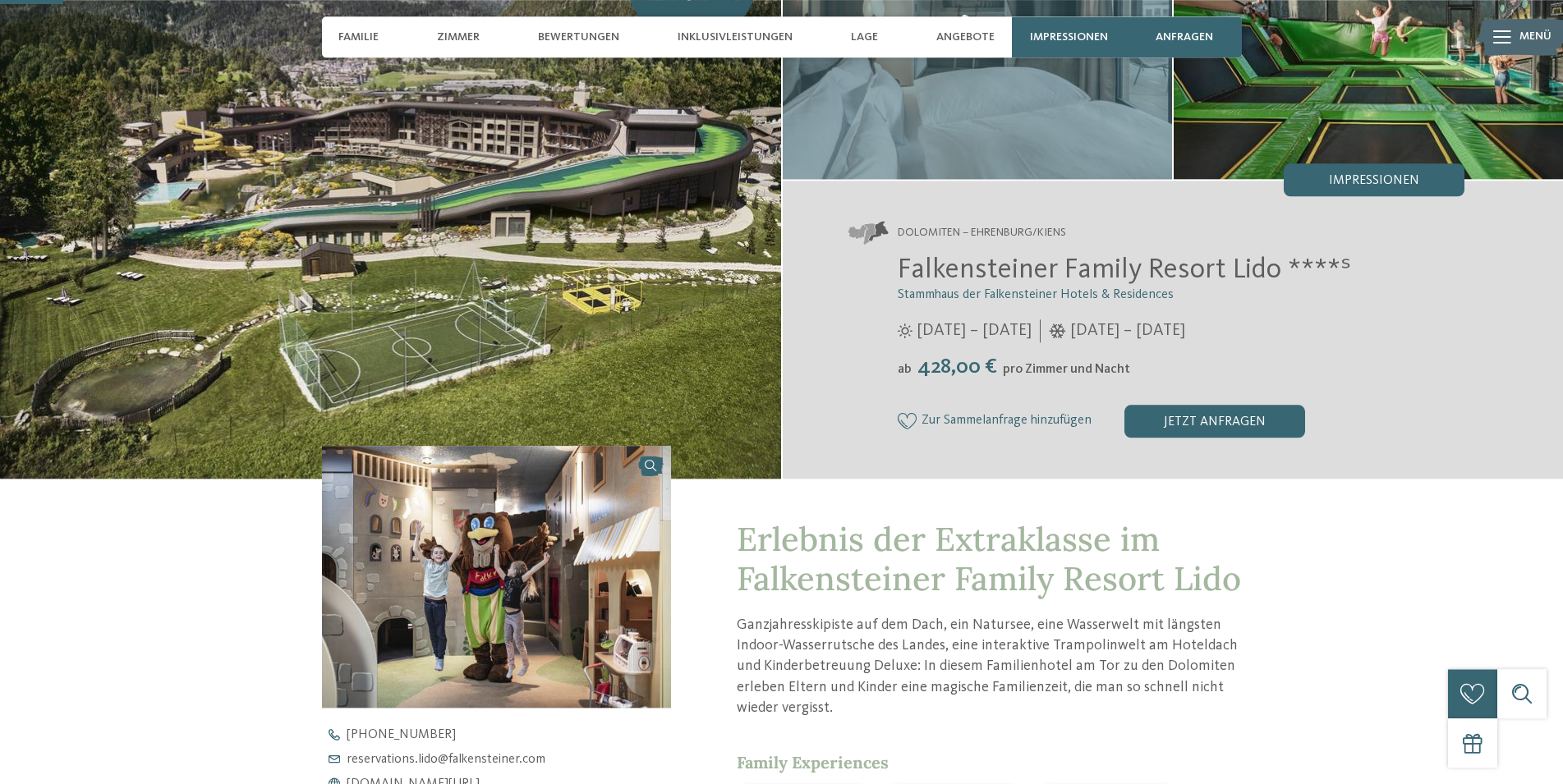
scroll to position [168, 0]
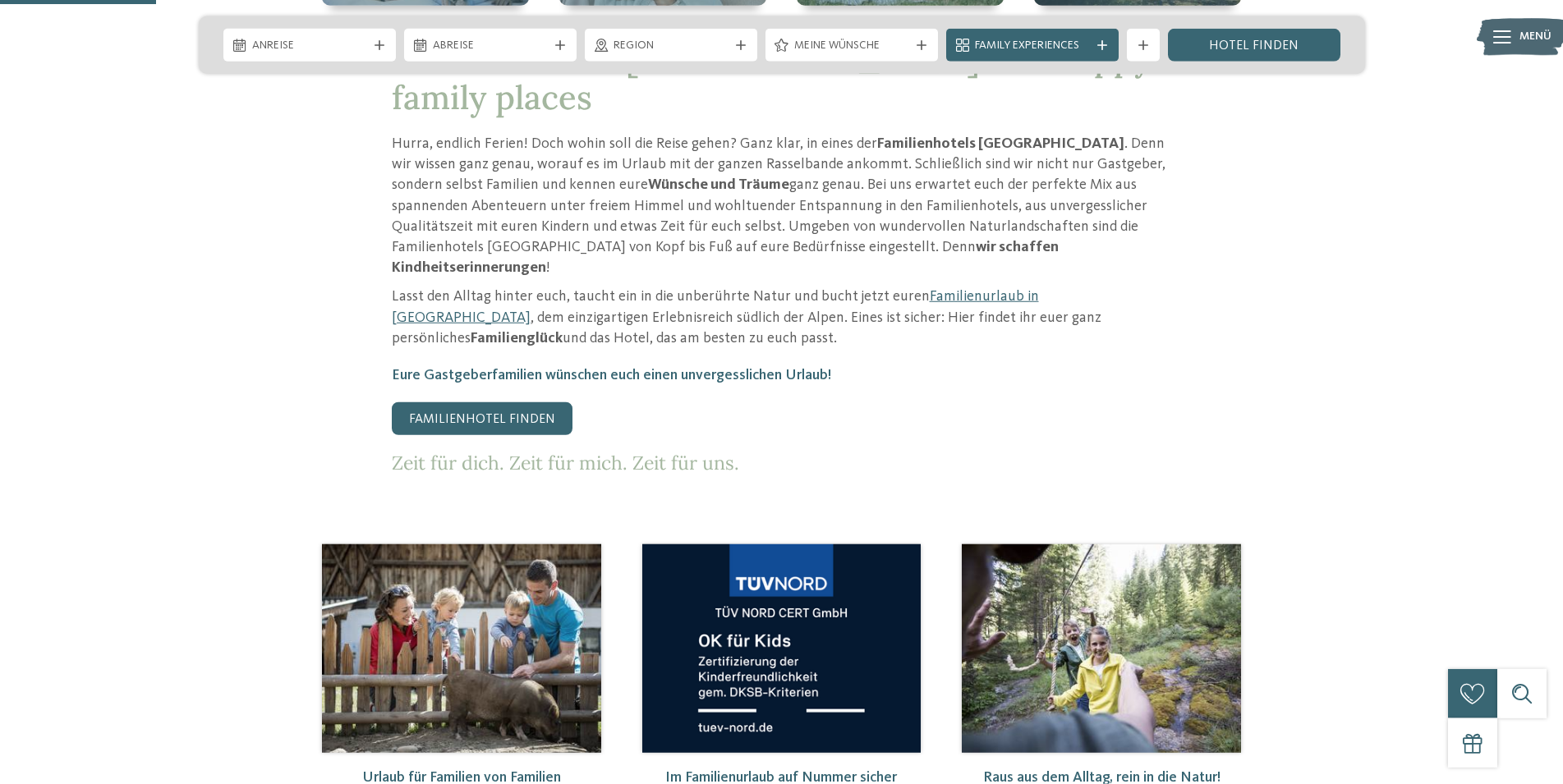
scroll to position [754, 0]
